Goal: Task Accomplishment & Management: Complete application form

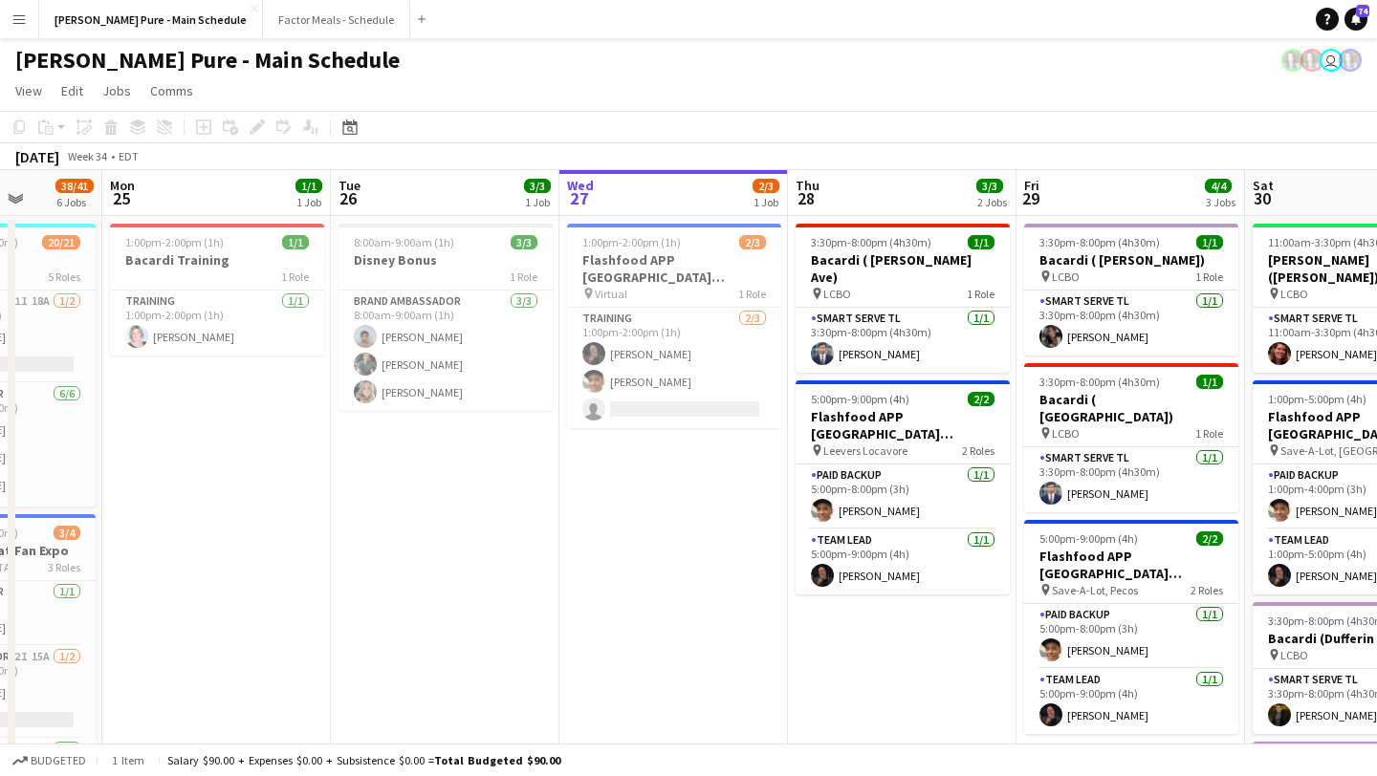
scroll to position [0, 595]
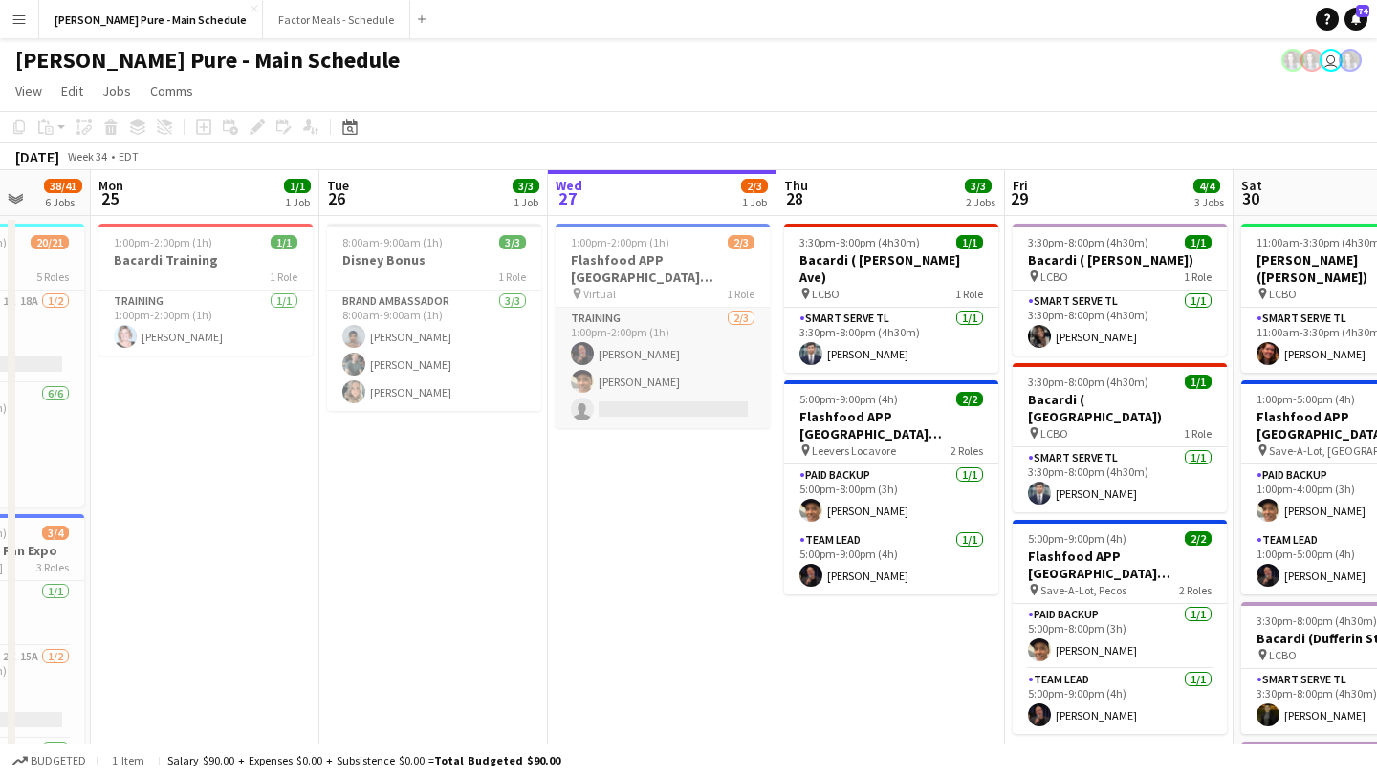
click at [614, 382] on app-card-role "Training [DATE] 1:00pm-2:00pm (1h) [PERSON_NAME] [PERSON_NAME] single-neutral-a…" at bounding box center [663, 368] width 214 height 120
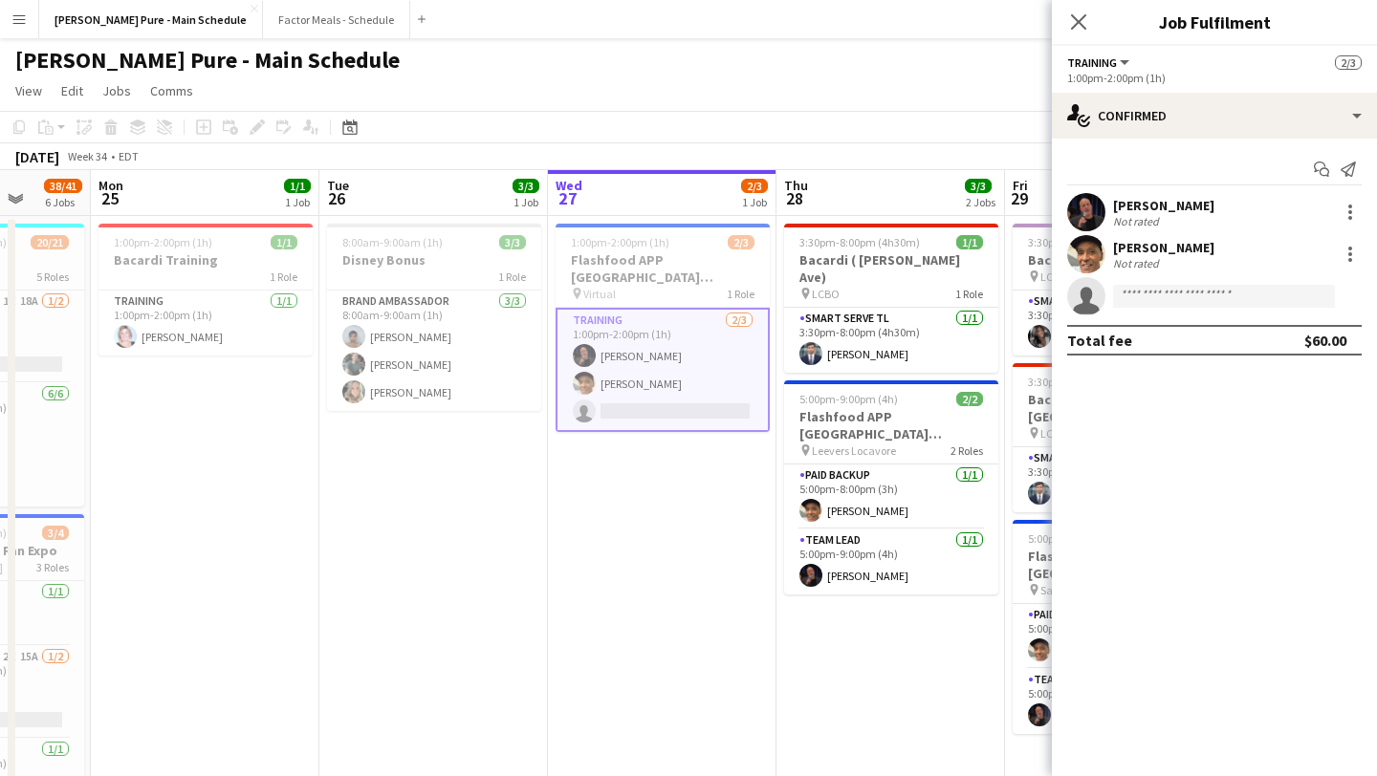
click at [1087, 255] on app-user-avatar at bounding box center [1086, 254] width 38 height 38
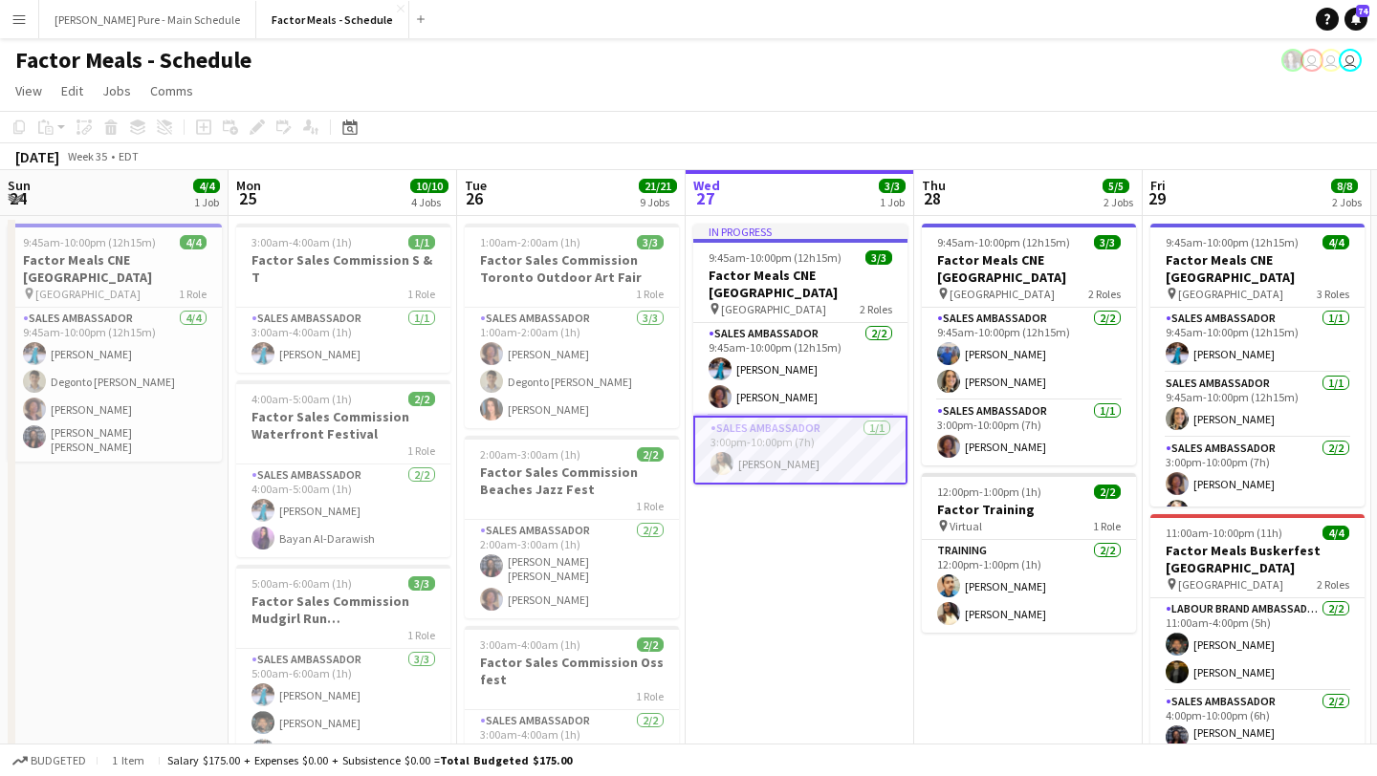
scroll to position [0, 406]
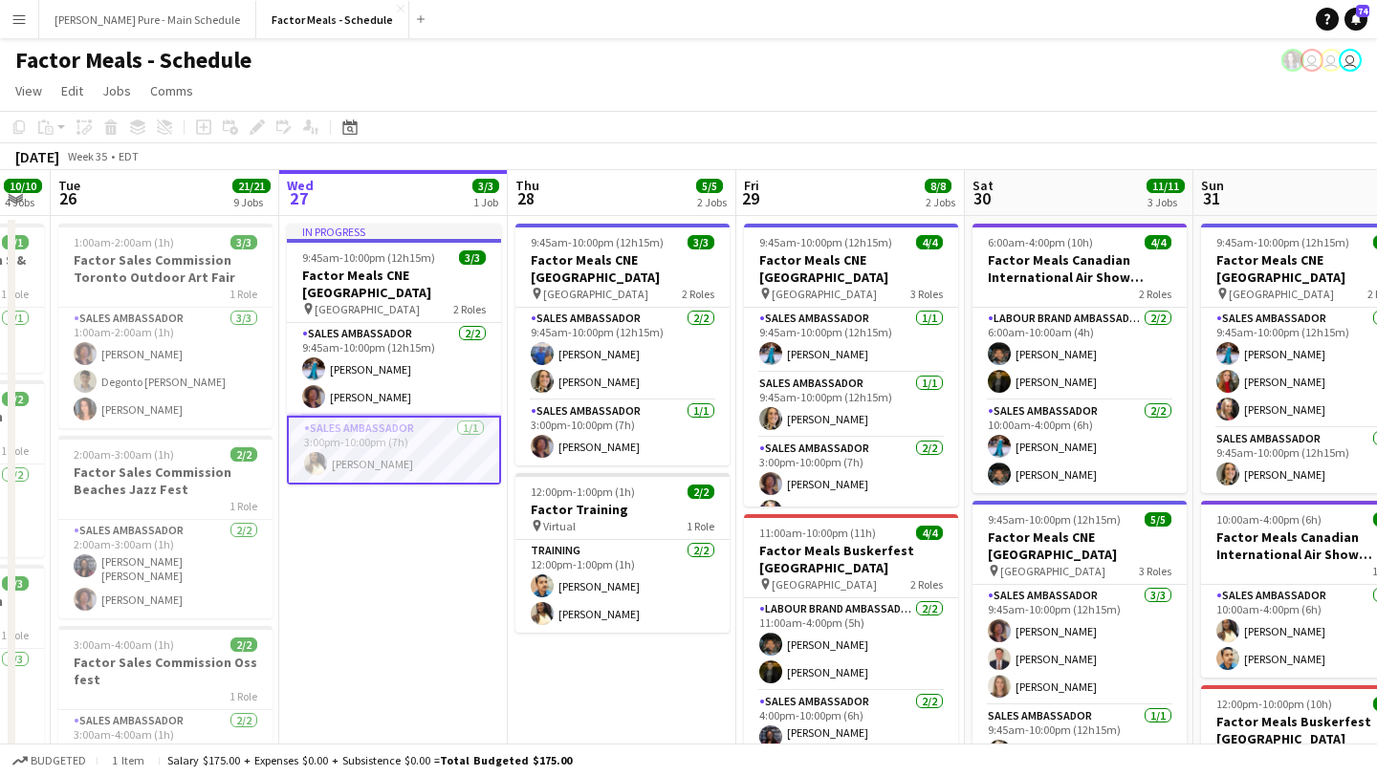
click at [19, 16] on app-icon "Menu" at bounding box center [18, 18] width 15 height 15
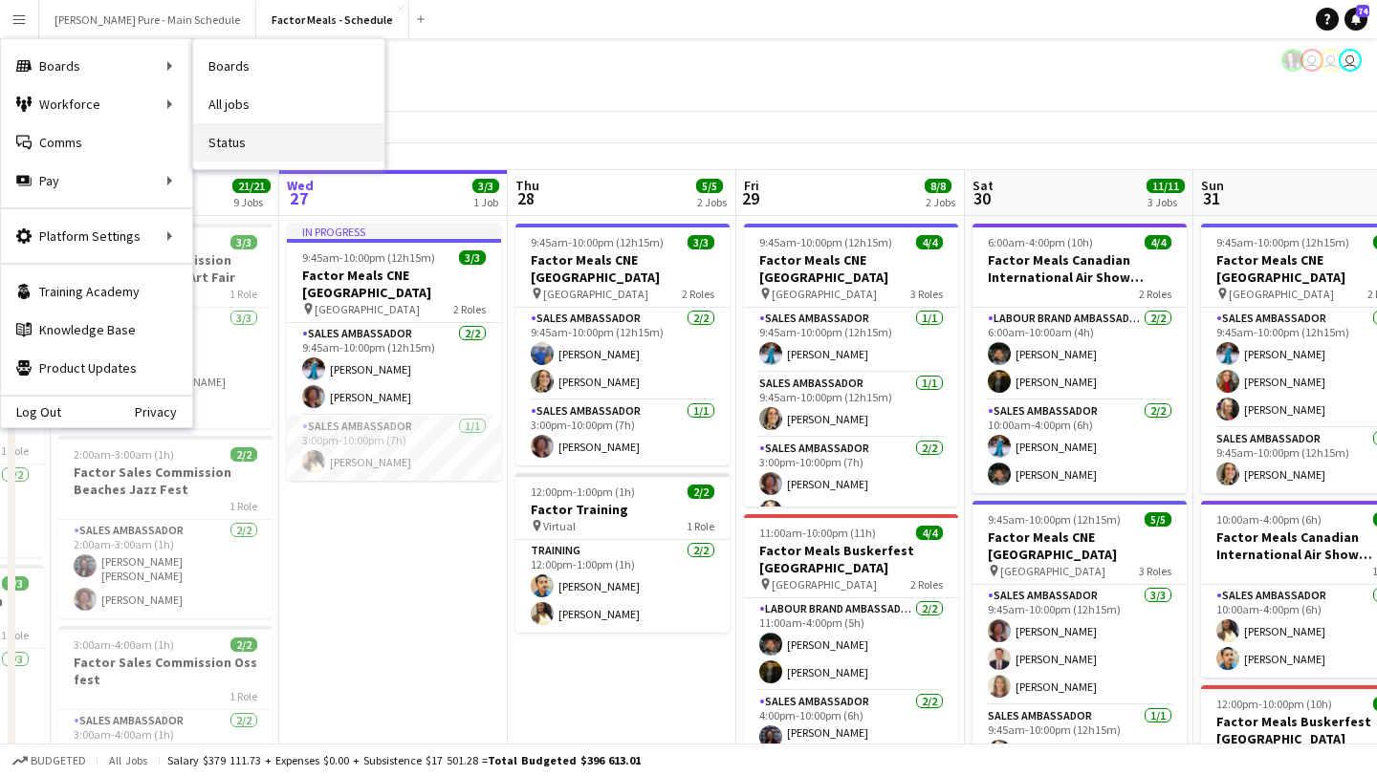
click at [277, 142] on link "Status" at bounding box center [288, 142] width 191 height 38
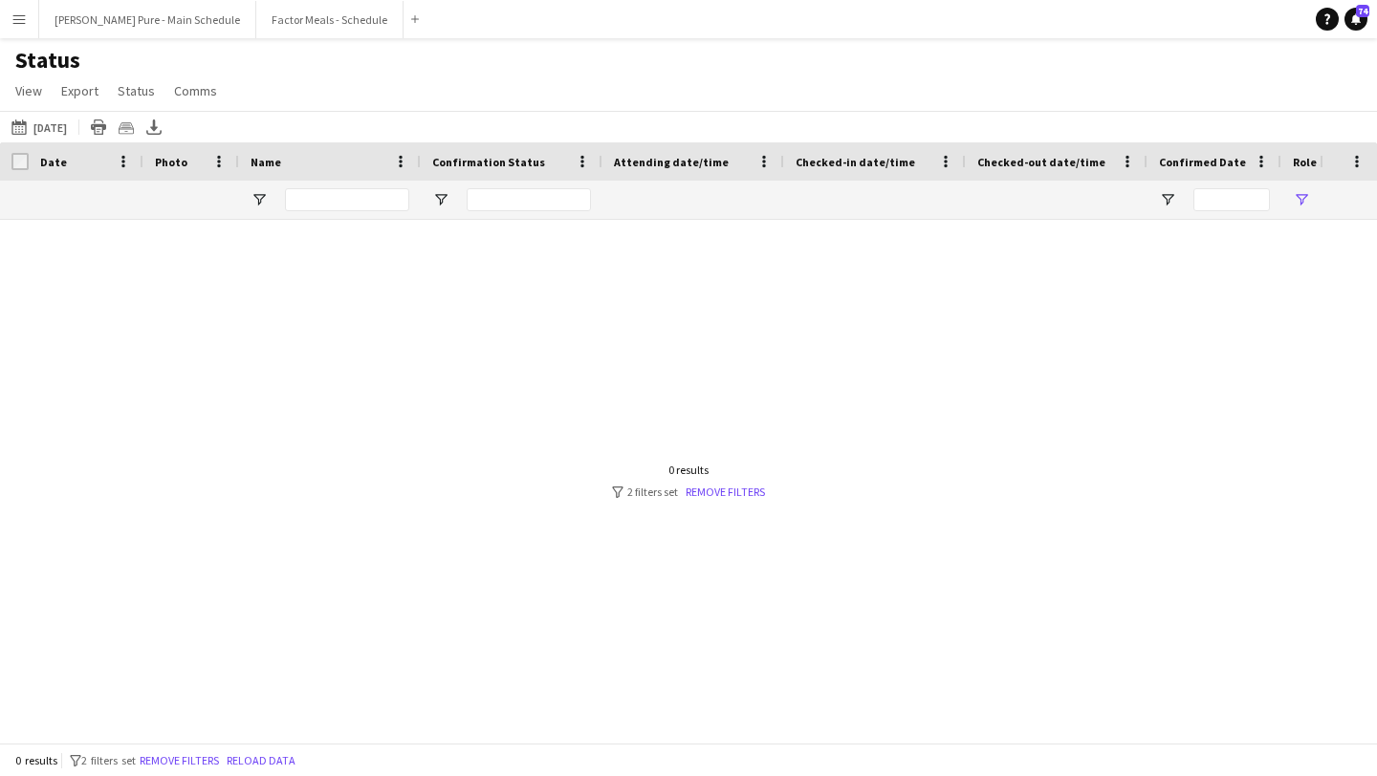
click at [12, 24] on app-icon "Menu" at bounding box center [18, 18] width 15 height 15
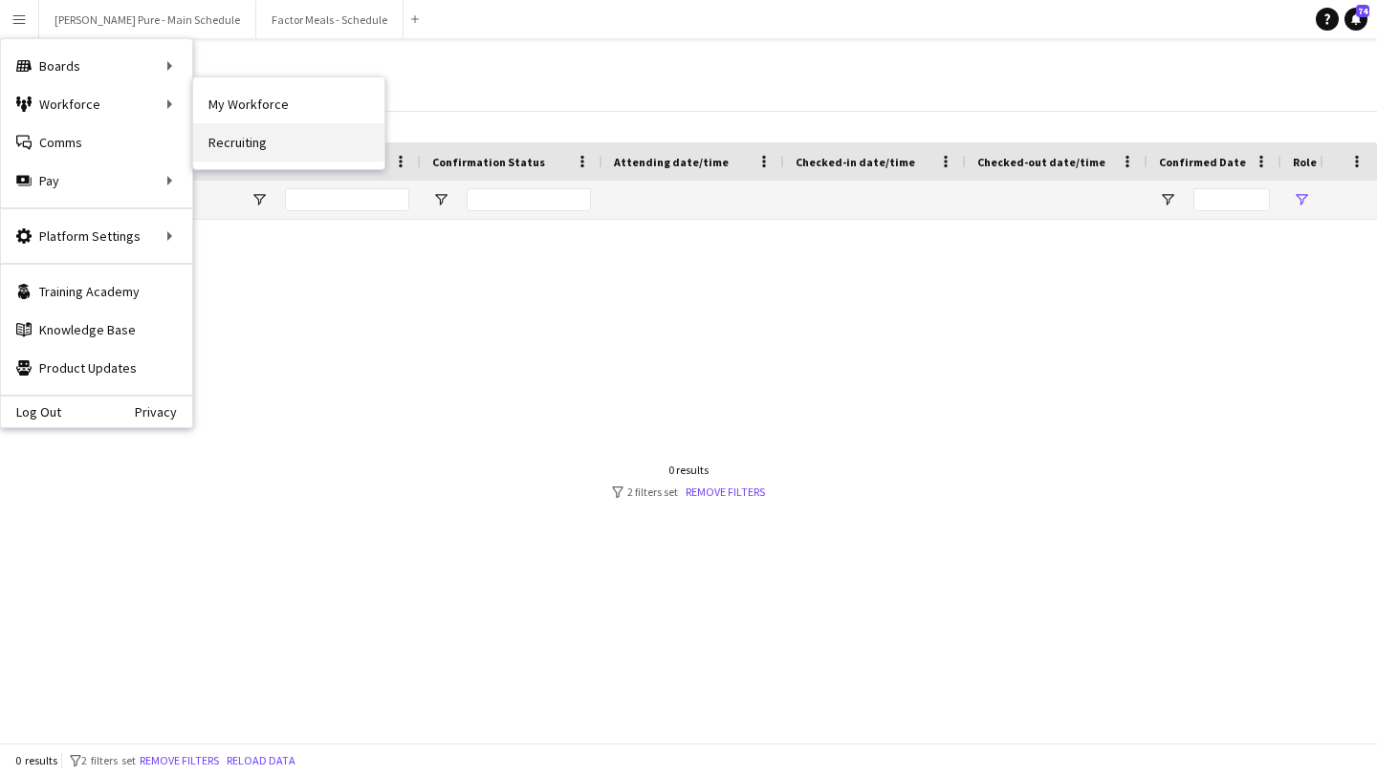
click at [253, 141] on link "Recruiting" at bounding box center [288, 142] width 191 height 38
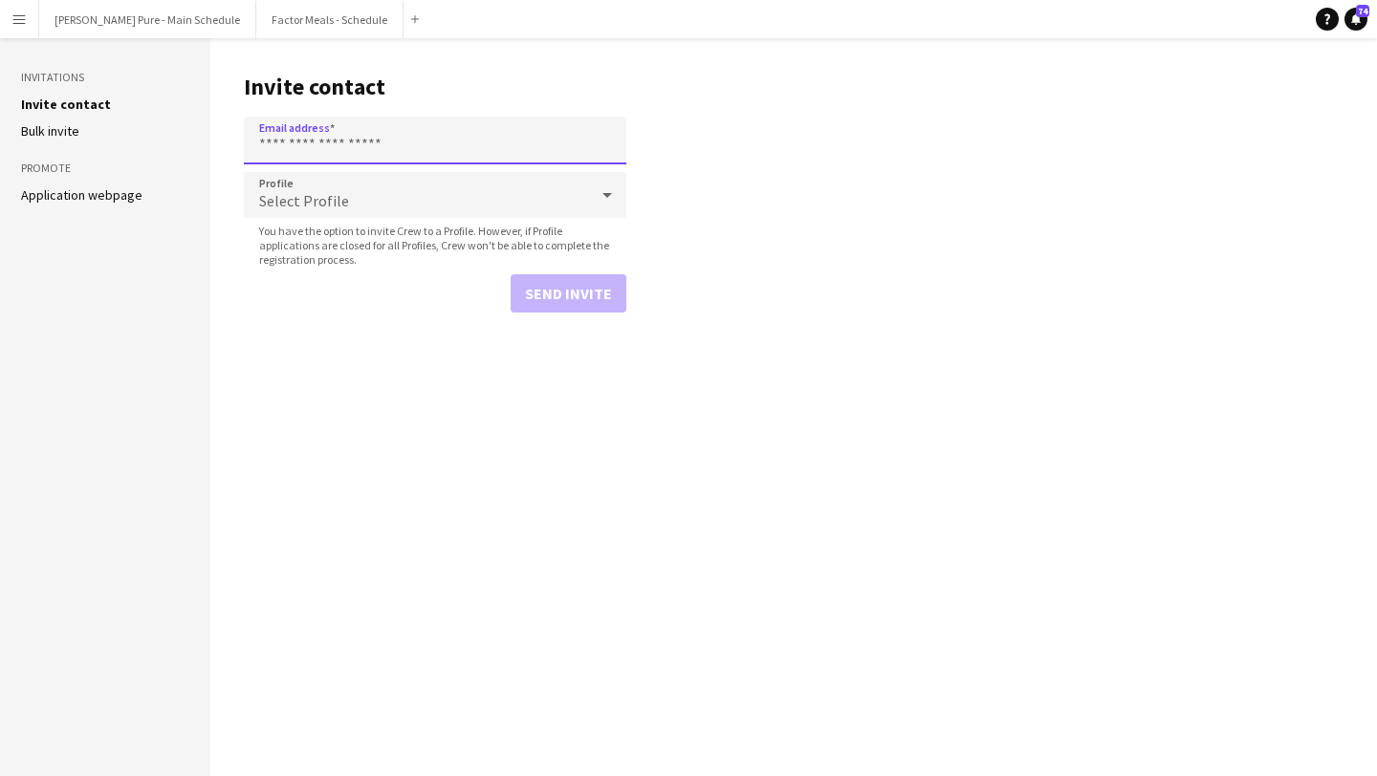
click at [320, 133] on input "Email address" at bounding box center [435, 141] width 382 height 48
paste input "**********"
type input "**********"
click at [561, 297] on button "Send invite" at bounding box center [569, 293] width 116 height 38
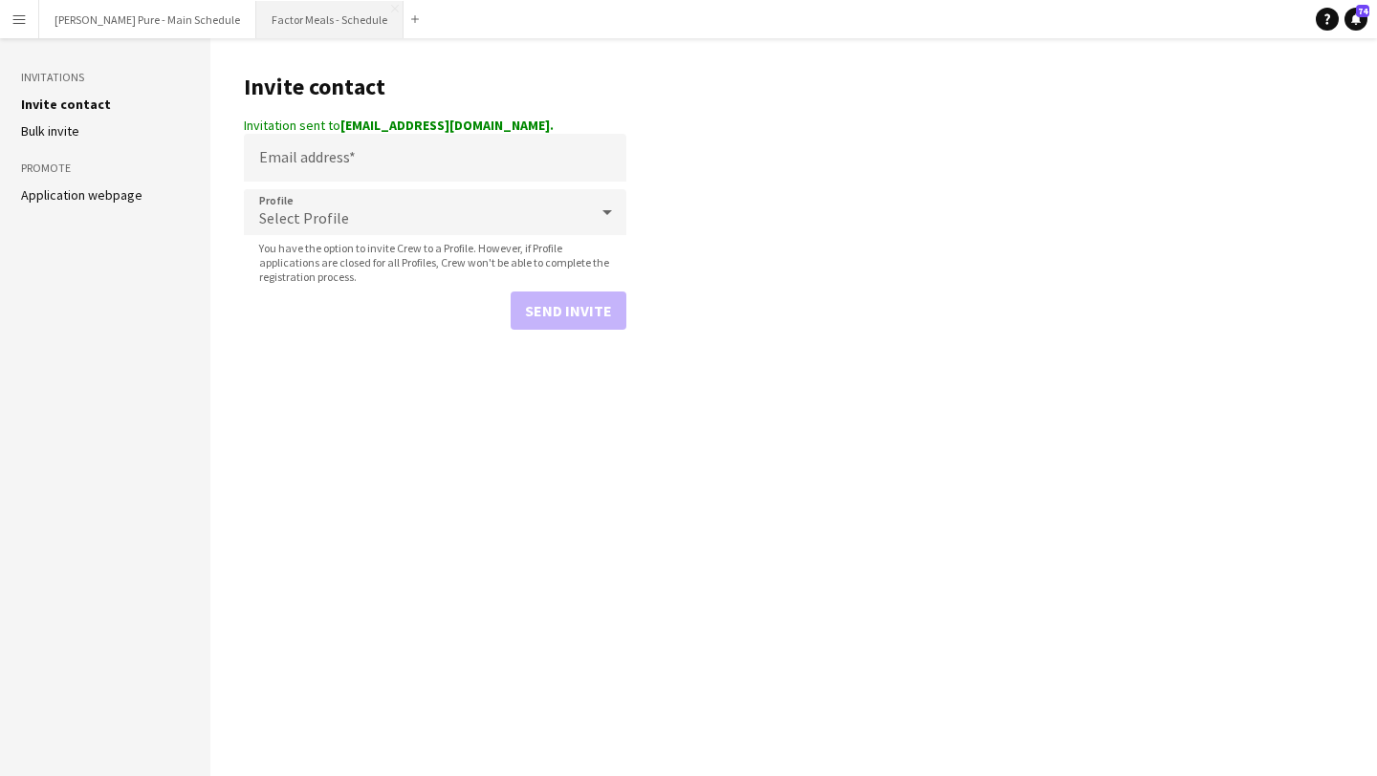
click at [256, 22] on button "Factor Meals - Schedule Close" at bounding box center [329, 19] width 147 height 37
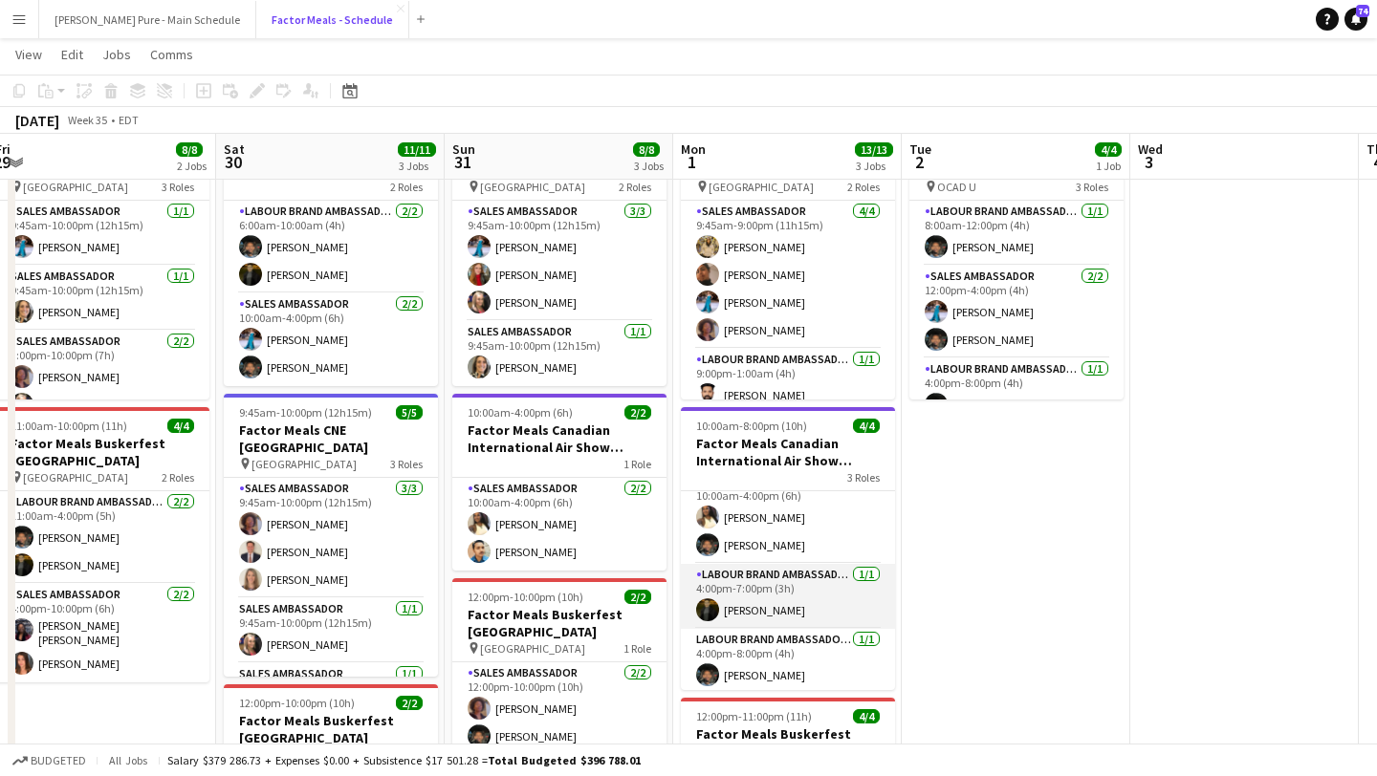
scroll to position [19, 0]
